Goal: Navigation & Orientation: Find specific page/section

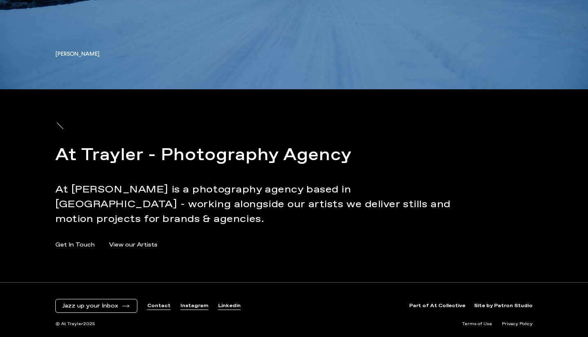
scroll to position [3116, 0]
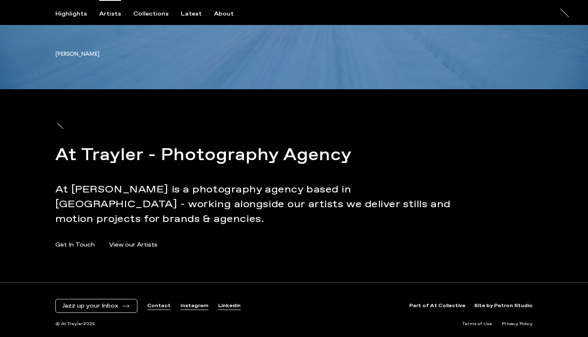
click at [115, 11] on div "Artists" at bounding box center [110, 13] width 22 height 7
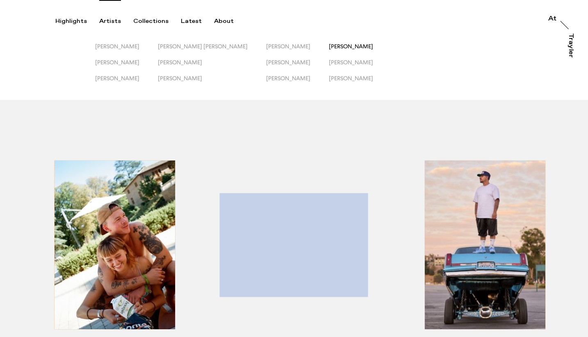
click at [337, 46] on span "[PERSON_NAME]" at bounding box center [351, 46] width 44 height 7
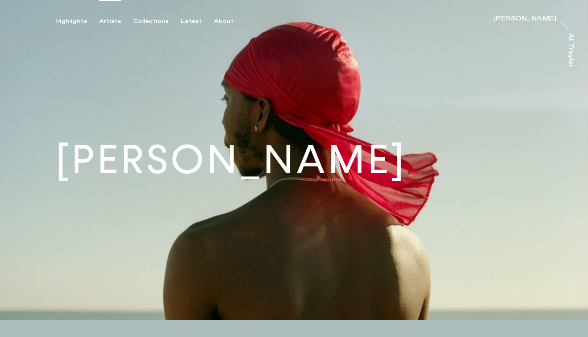
click at [106, 21] on div "Artists" at bounding box center [110, 21] width 22 height 7
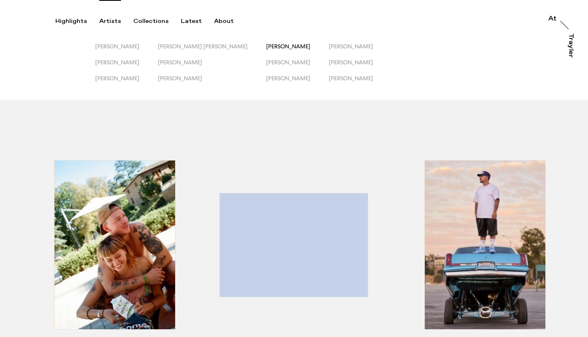
click at [266, 48] on span "[PERSON_NAME]" at bounding box center [288, 46] width 44 height 7
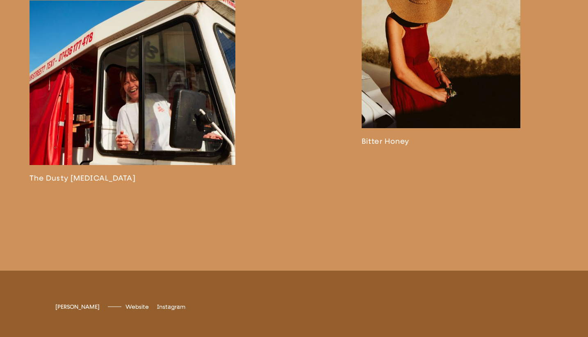
scroll to position [1685, 0]
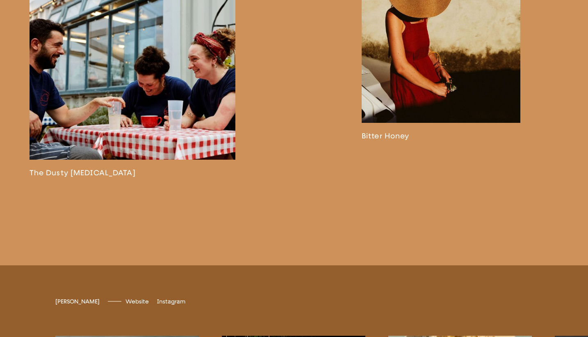
click at [177, 131] on link at bounding box center [133, 86] width 206 height 182
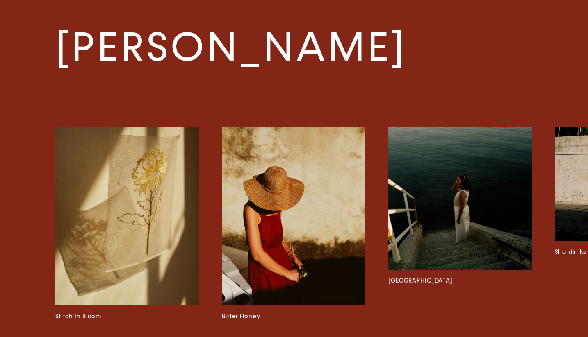
scroll to position [2250, 0]
